Goal: Navigation & Orientation: Find specific page/section

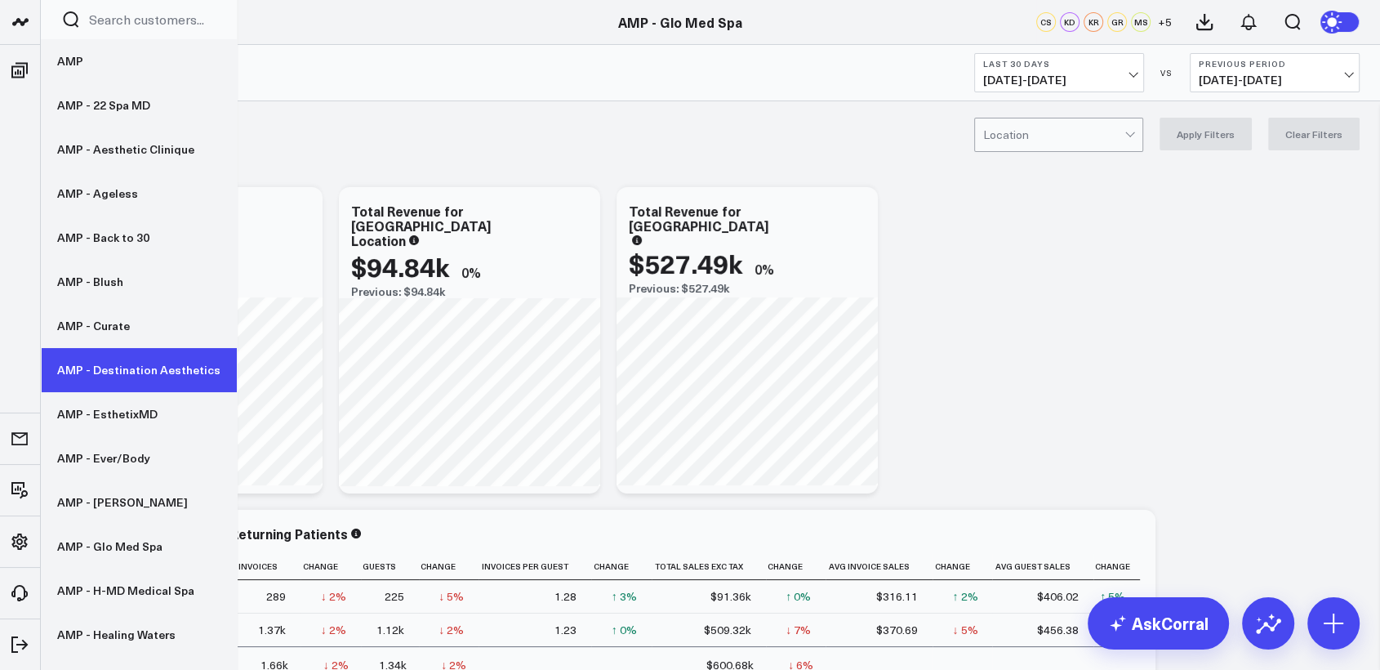
scroll to position [127, 0]
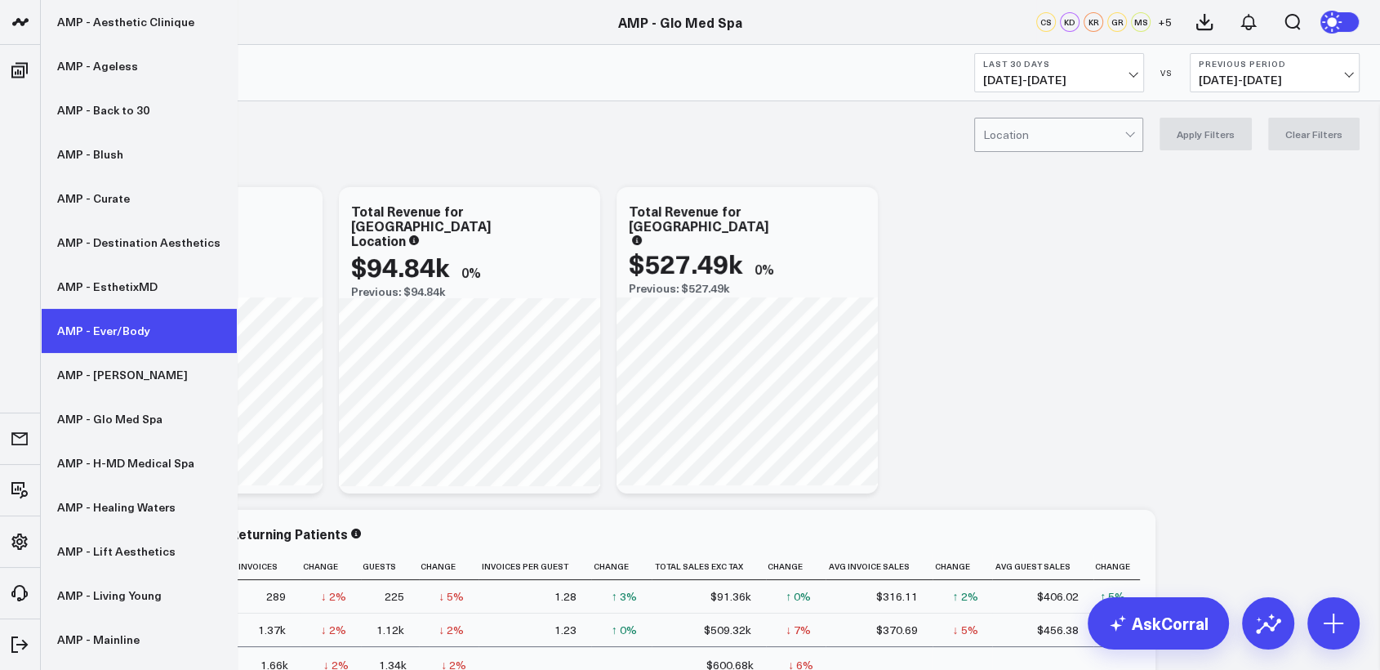
click at [107, 329] on link "AMP - Ever/Body" at bounding box center [139, 331] width 196 height 44
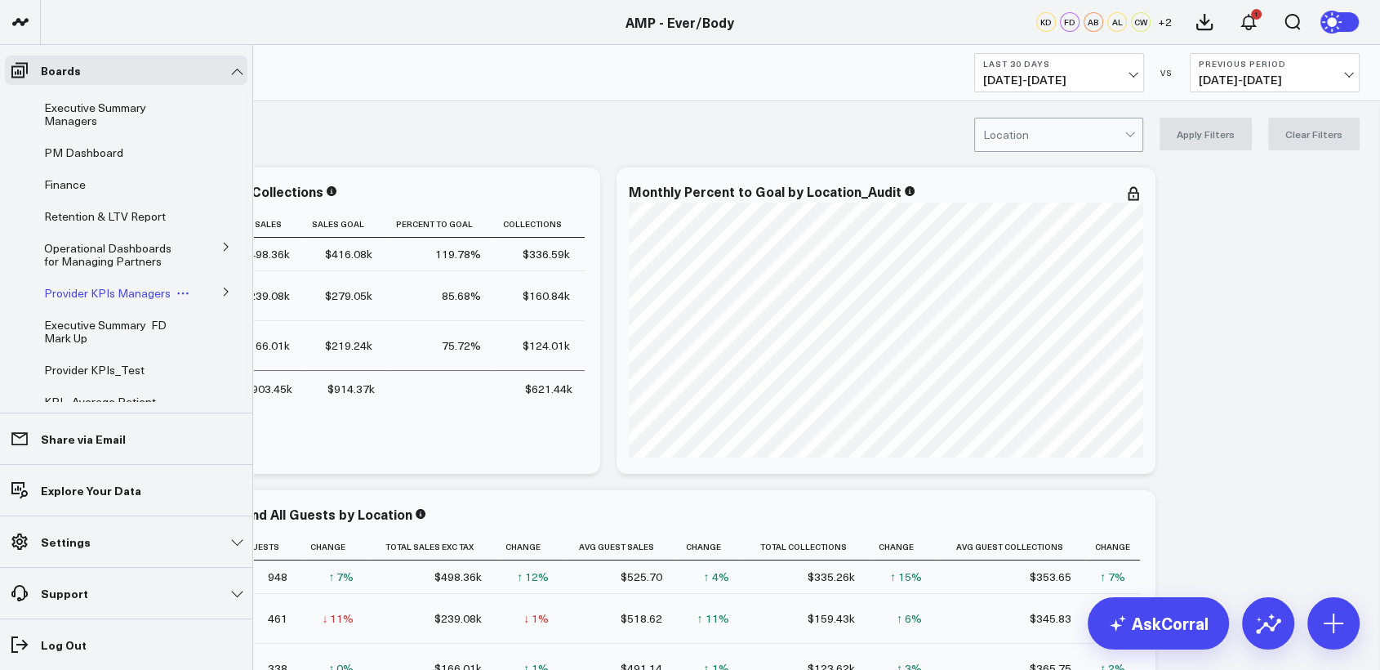
scroll to position [145, 0]
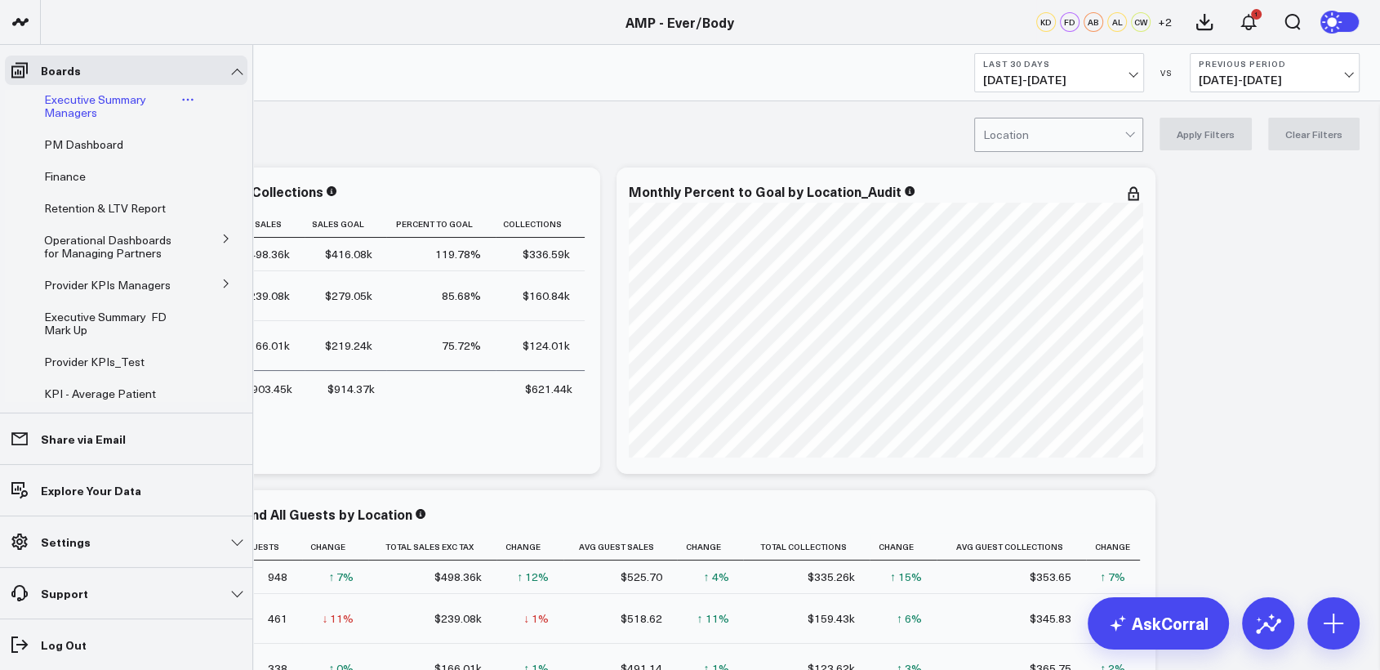
click at [76, 112] on span "Executive Summary Managers" at bounding box center [95, 105] width 102 height 29
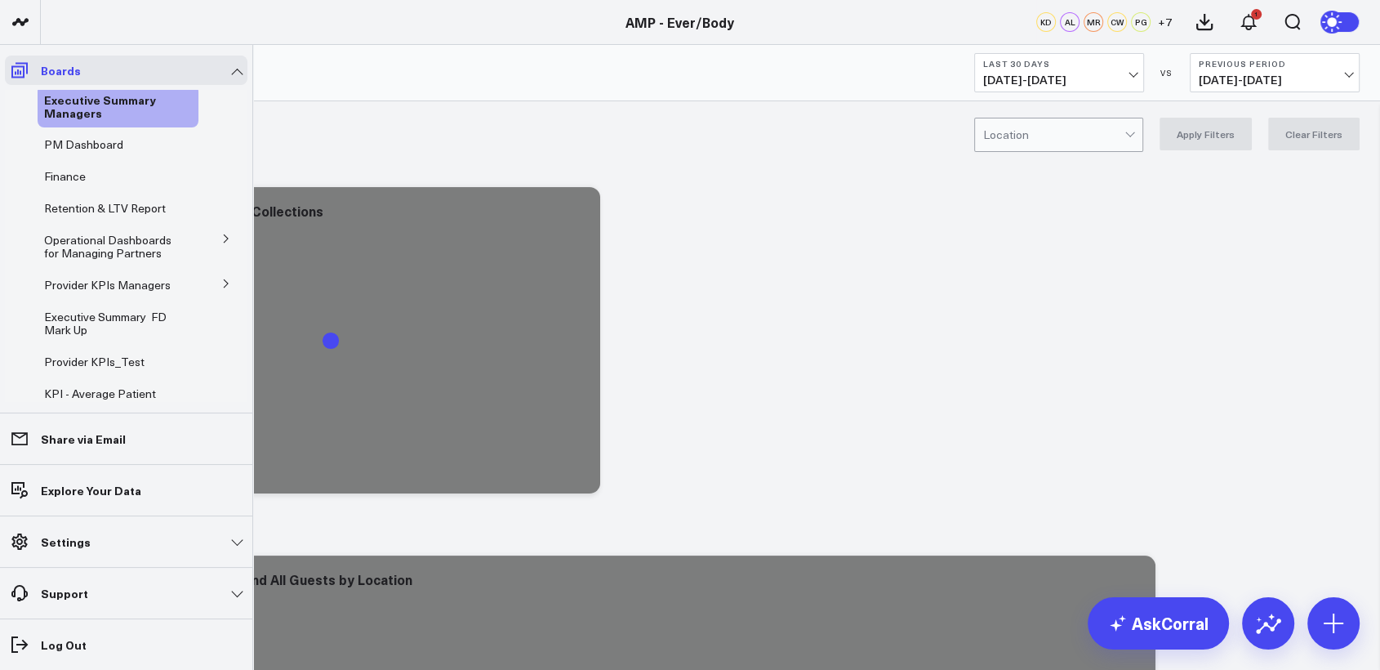
scroll to position [106, 0]
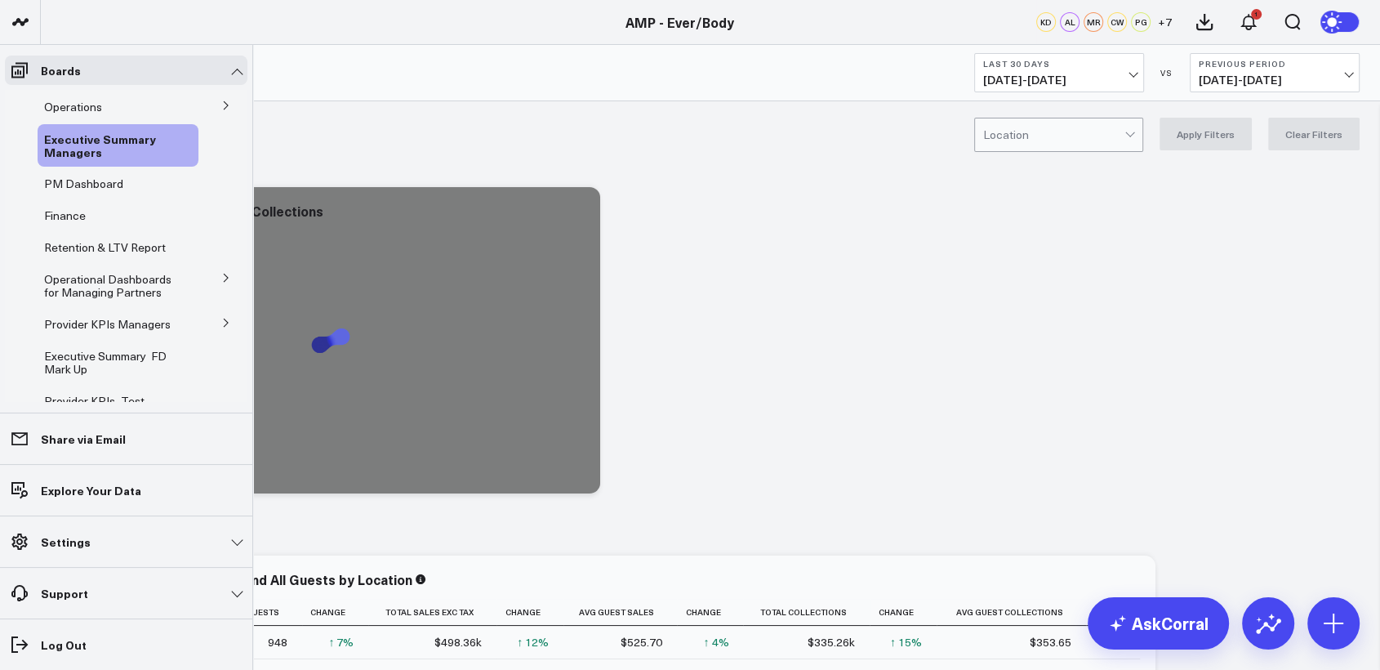
click at [221, 328] on icon at bounding box center [226, 323] width 10 height 10
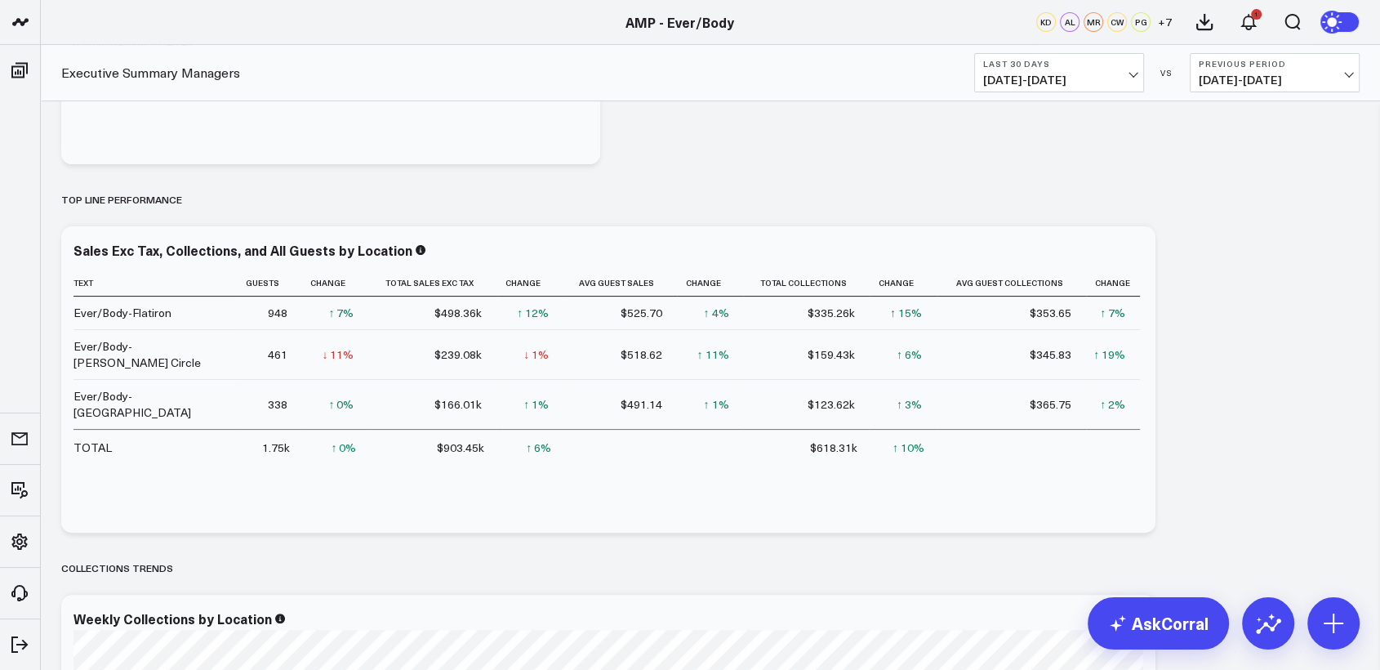
scroll to position [337, 0]
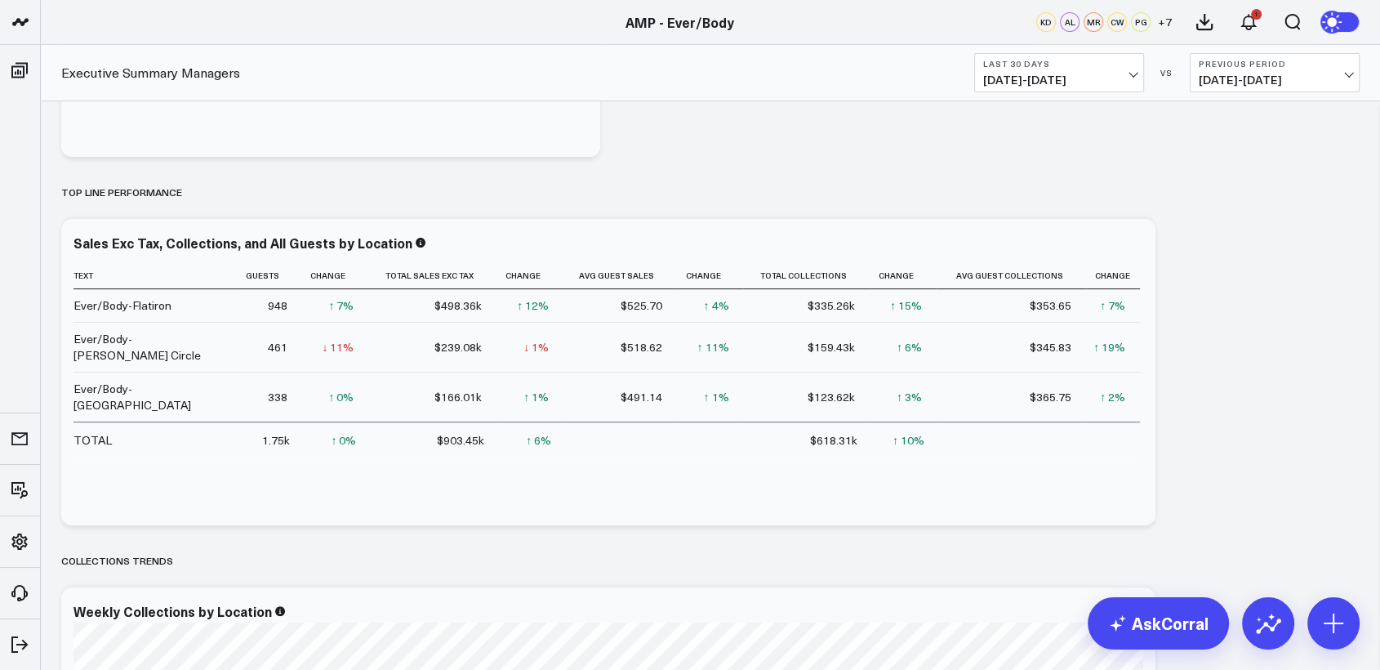
click at [1122, 75] on span "08/13/25 - 09/11/25" at bounding box center [1059, 80] width 152 height 13
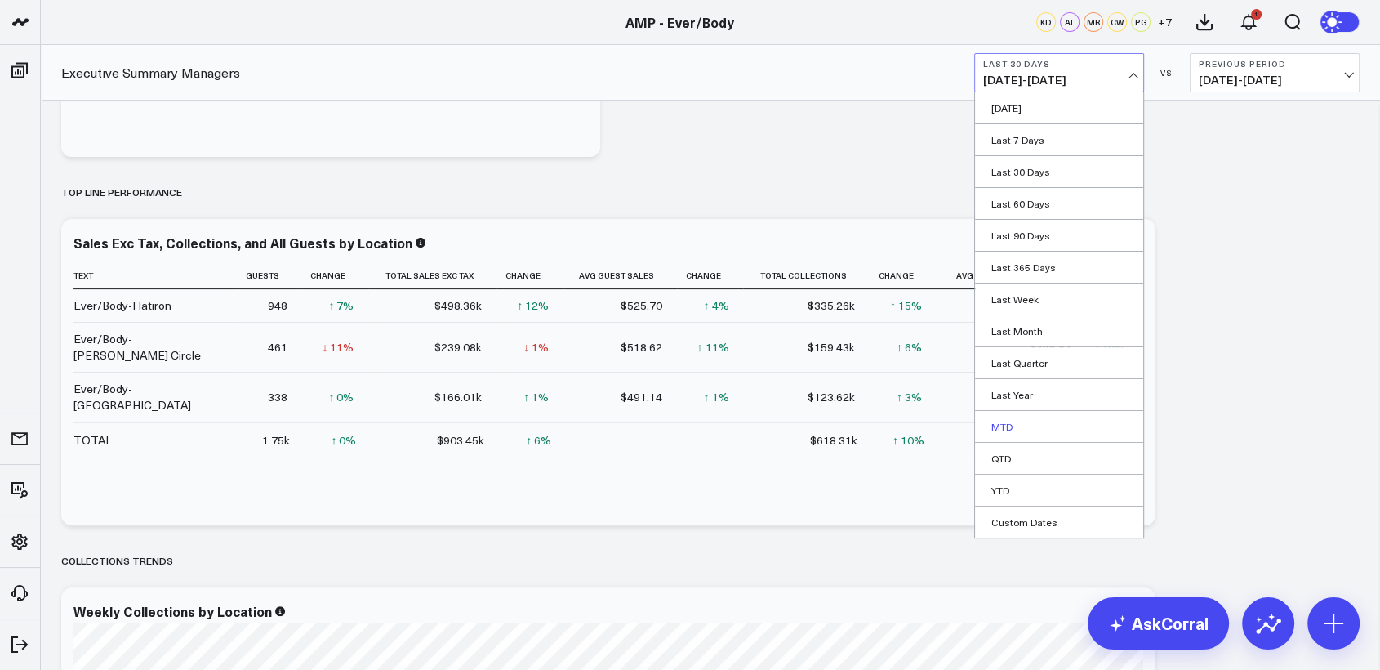
click at [1013, 433] on link "MTD" at bounding box center [1059, 426] width 168 height 31
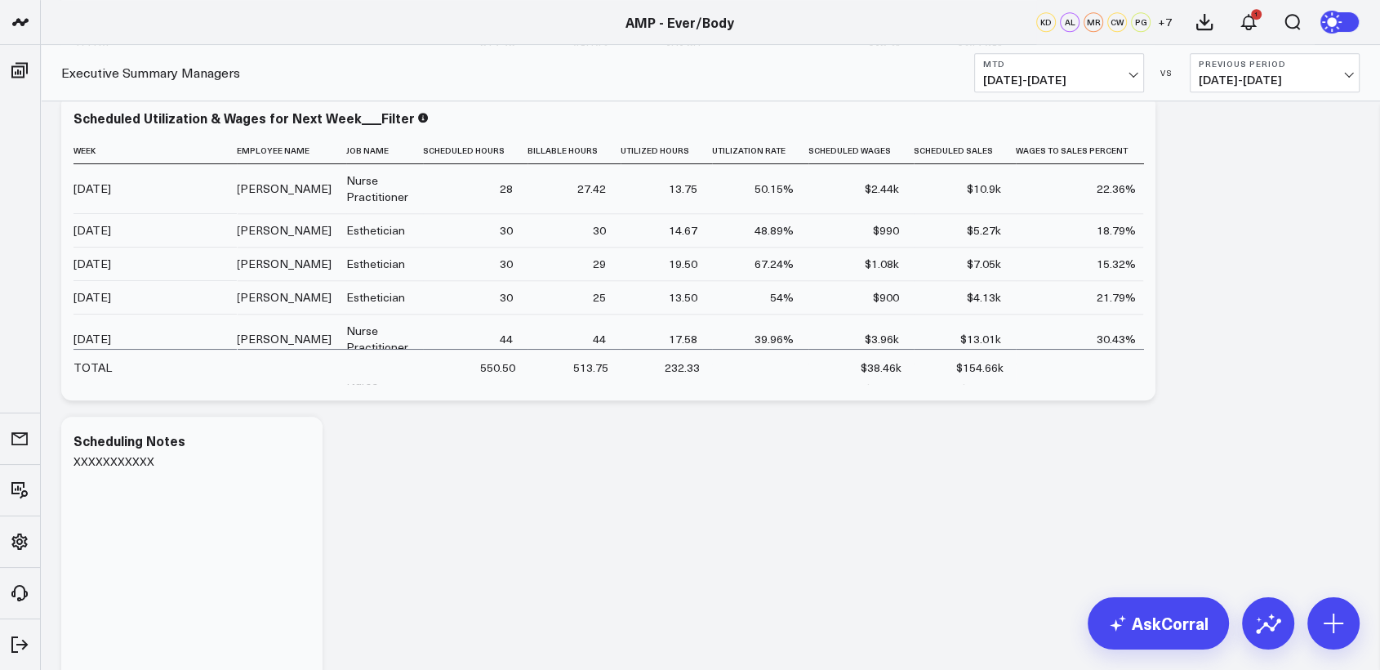
scroll to position [7932, 0]
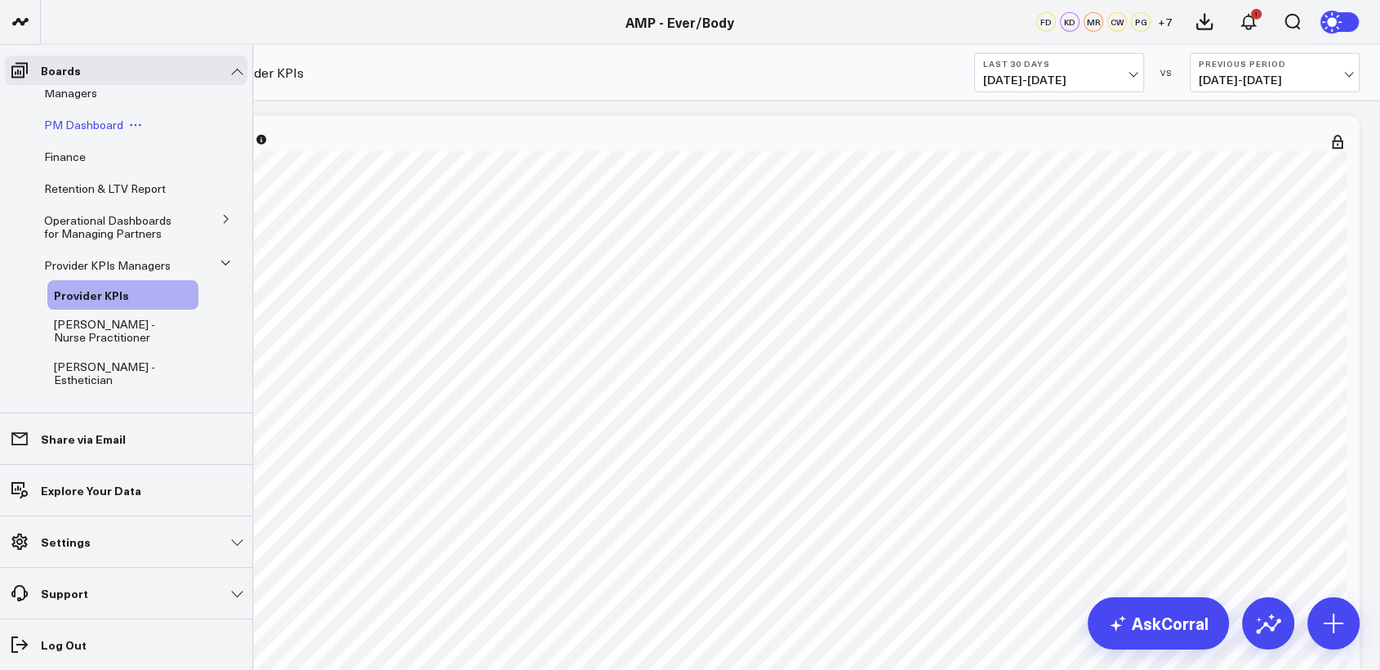
scroll to position [185, 0]
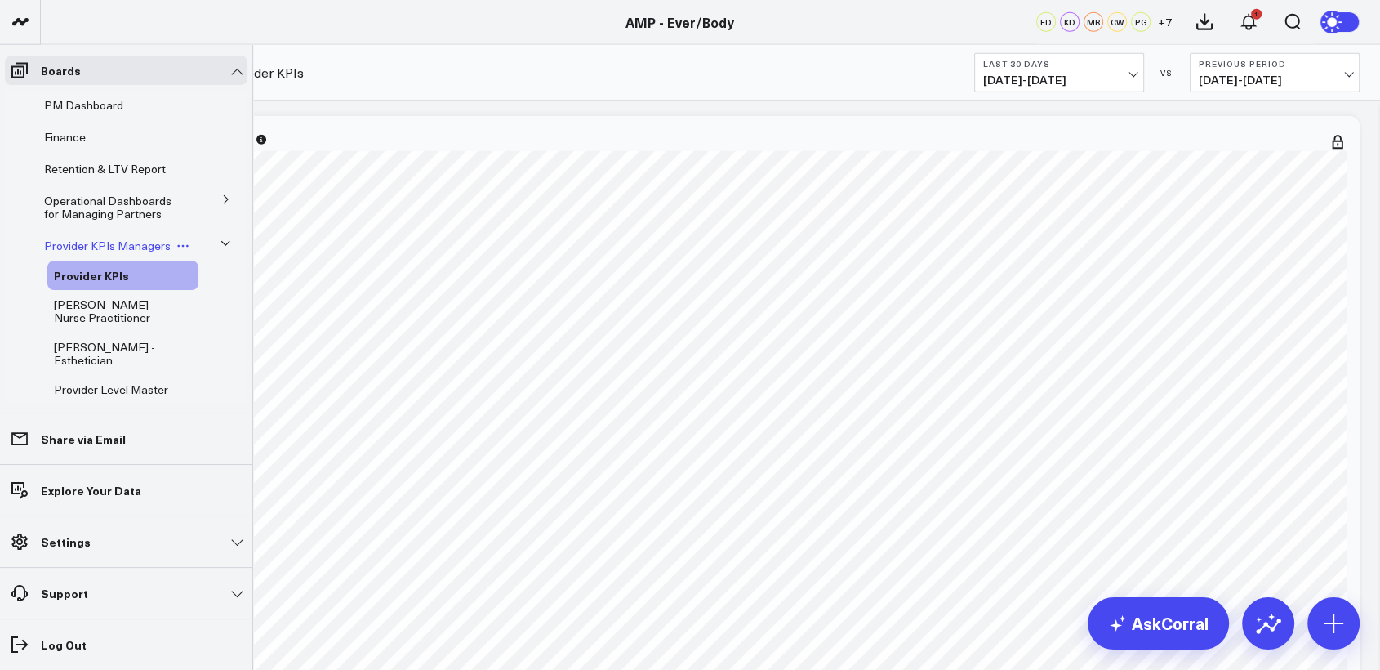
click at [71, 250] on span "Provider KPIs Managers" at bounding box center [107, 246] width 127 height 16
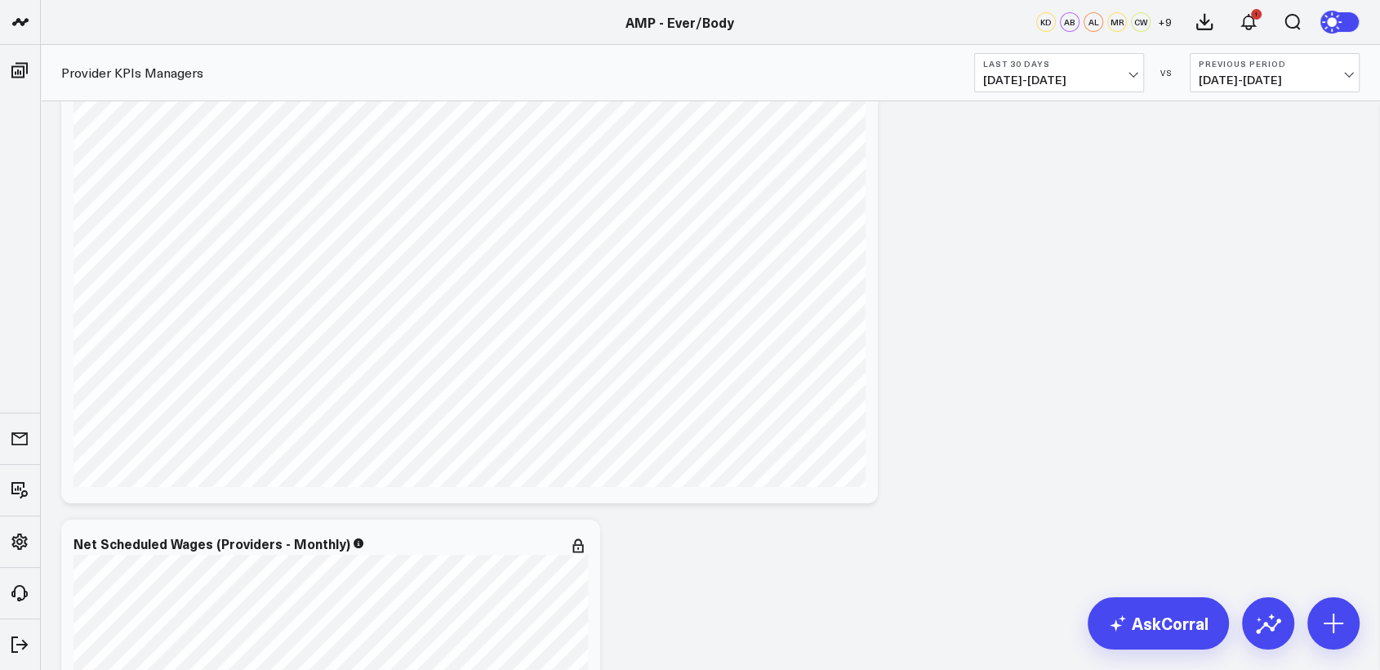
scroll to position [6085, 0]
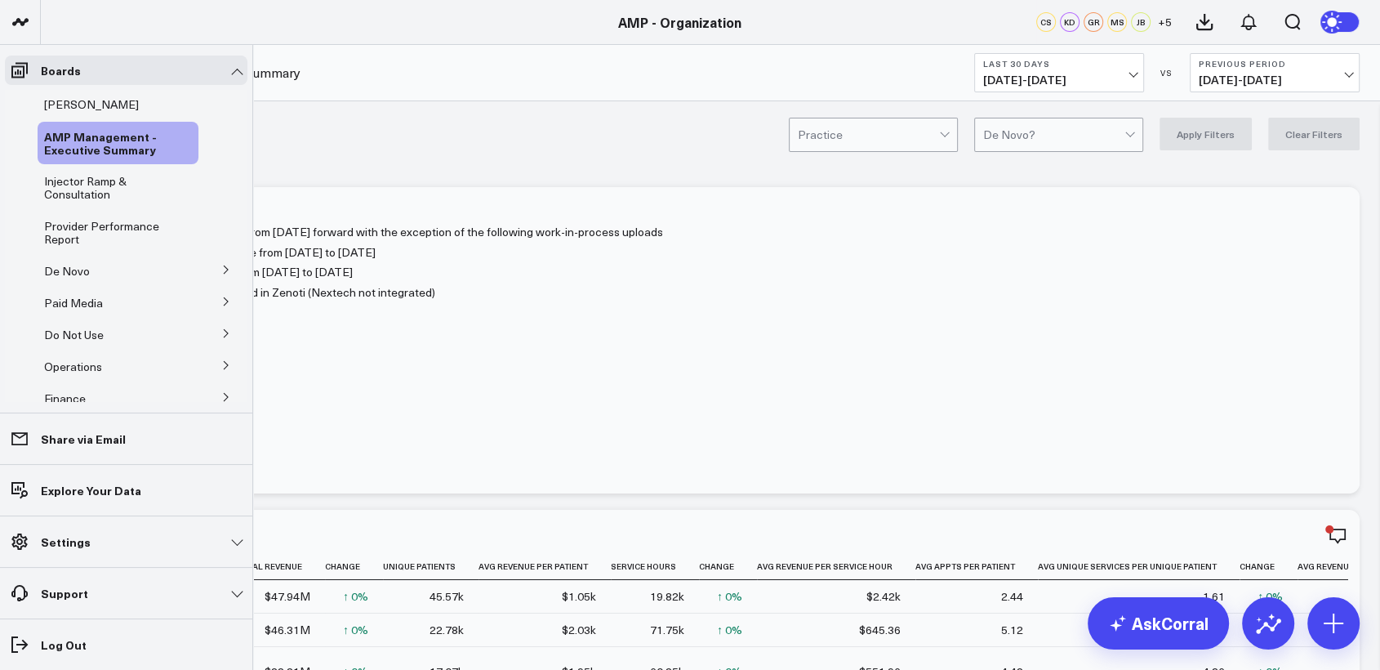
click at [221, 265] on icon at bounding box center [226, 270] width 10 height 10
click at [78, 344] on span "De Novo Charts" at bounding box center [95, 343] width 83 height 16
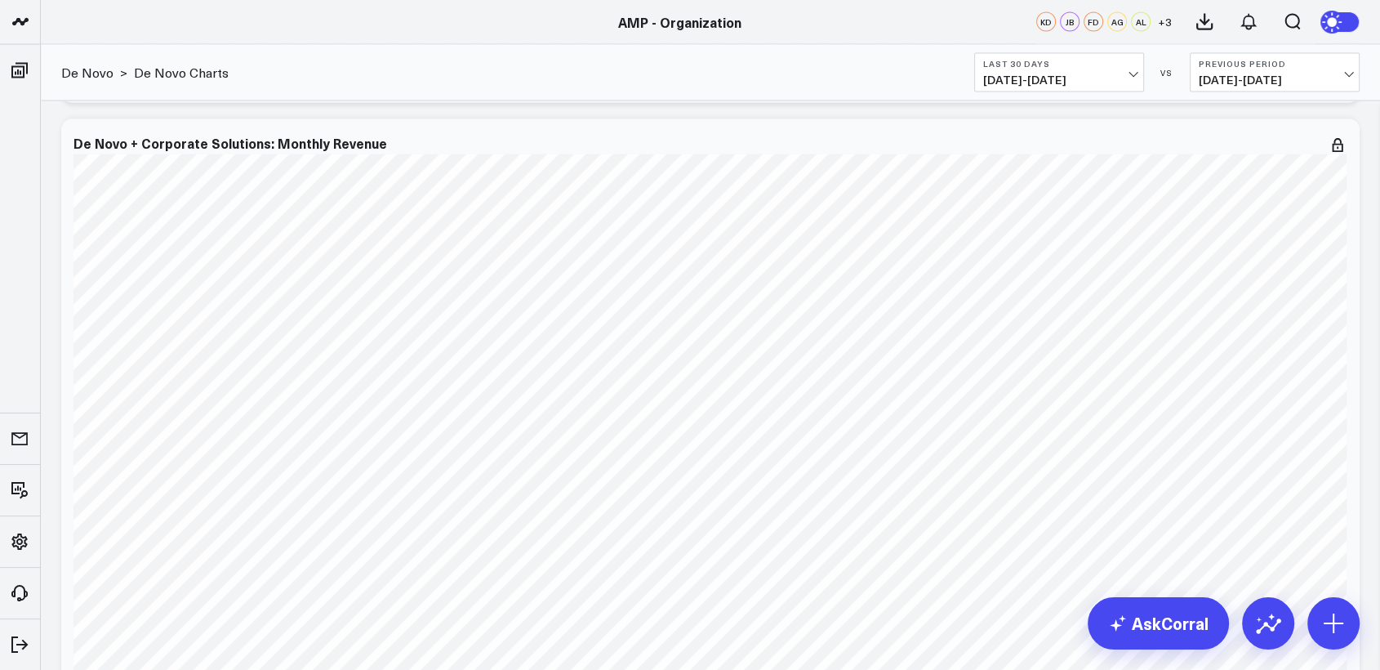
scroll to position [3263, 0]
